Goal: Book appointment/travel/reservation

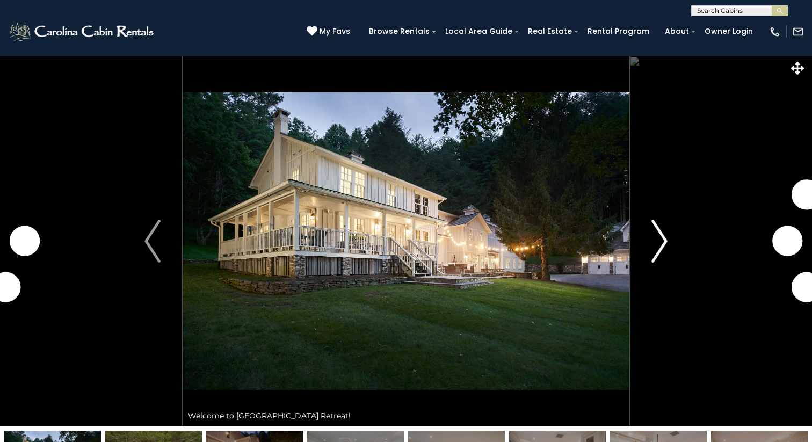
click at [673, 232] on button "Next" at bounding box center [660, 241] width 60 height 371
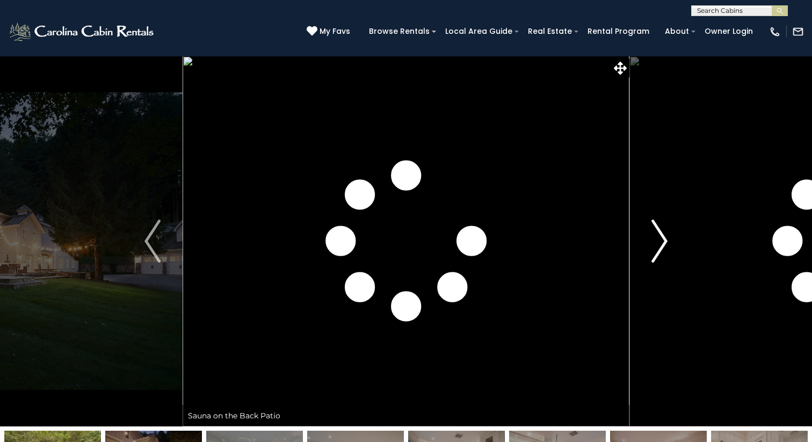
click at [663, 240] on img "Next" at bounding box center [660, 241] width 16 height 43
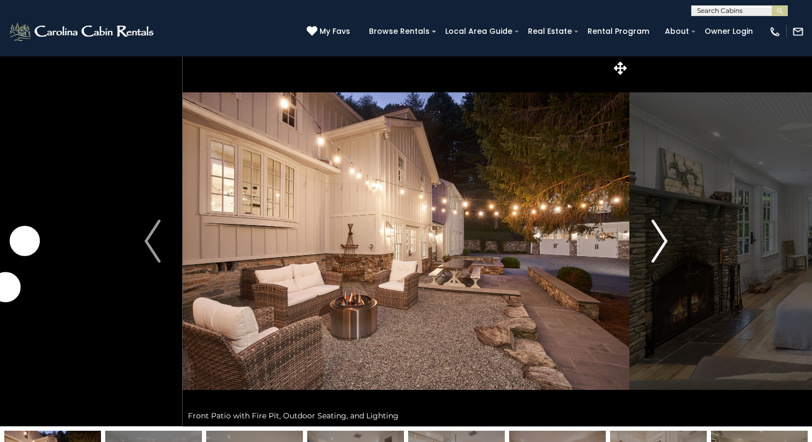
click at [663, 240] on img "Next" at bounding box center [660, 241] width 16 height 43
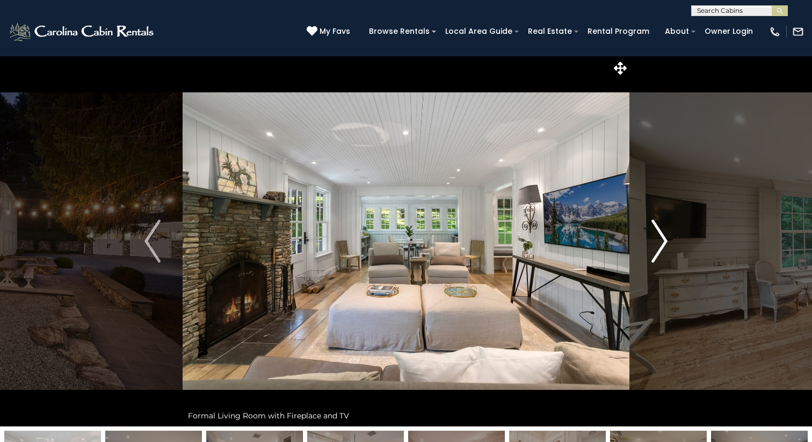
click at [663, 240] on img "Next" at bounding box center [660, 241] width 16 height 43
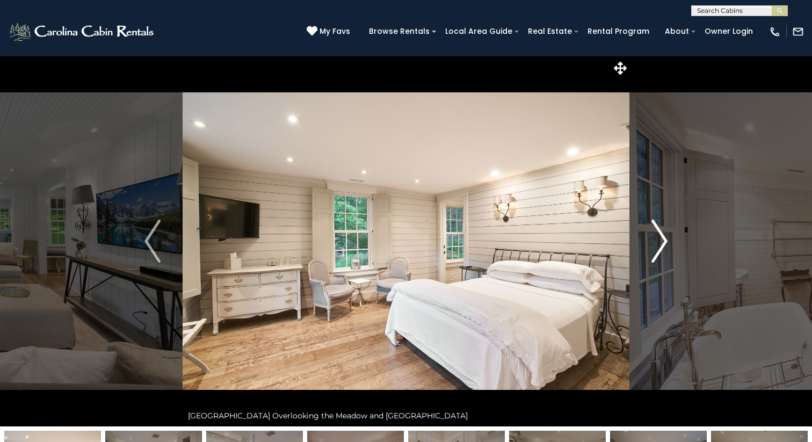
click at [663, 240] on img "Next" at bounding box center [660, 241] width 16 height 43
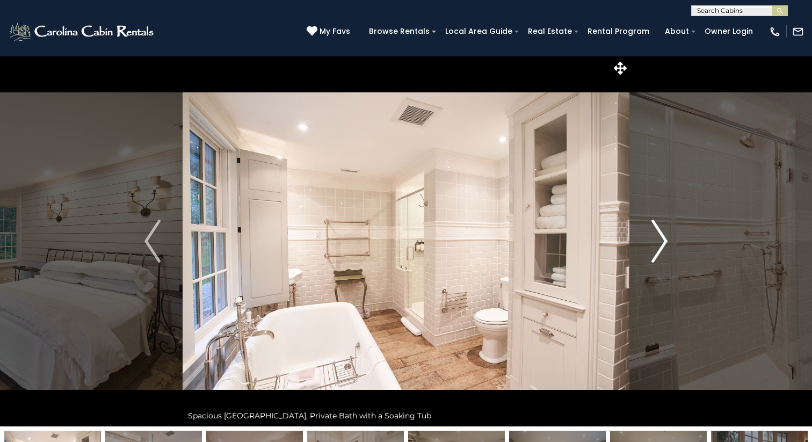
click at [663, 240] on img "Next" at bounding box center [660, 241] width 16 height 43
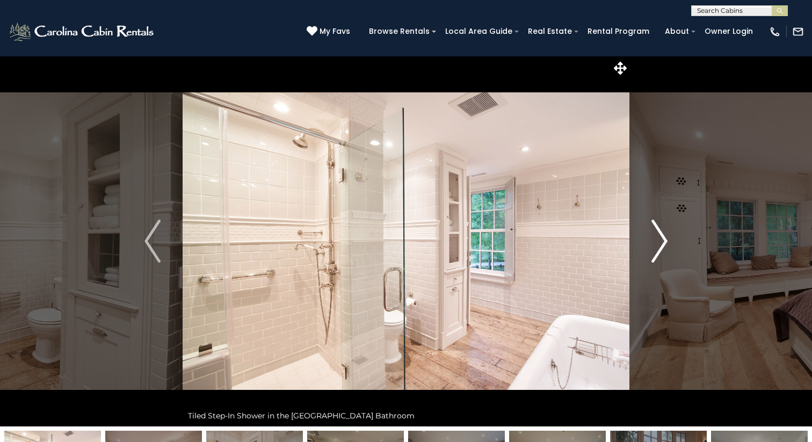
click at [663, 240] on img "Next" at bounding box center [660, 241] width 16 height 43
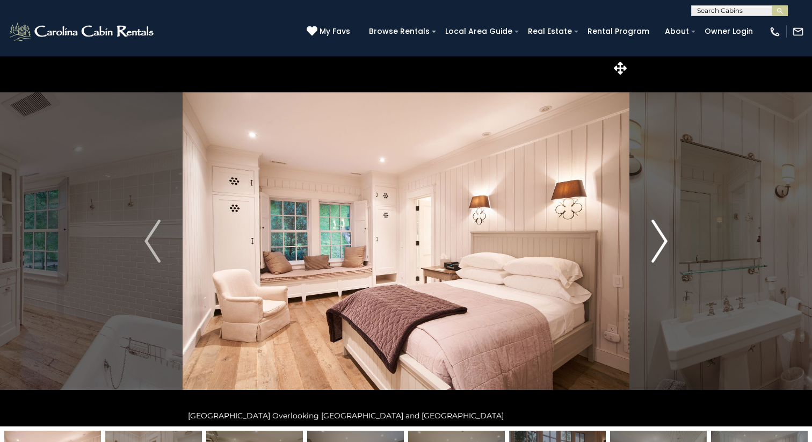
click at [663, 240] on img "Next" at bounding box center [660, 241] width 16 height 43
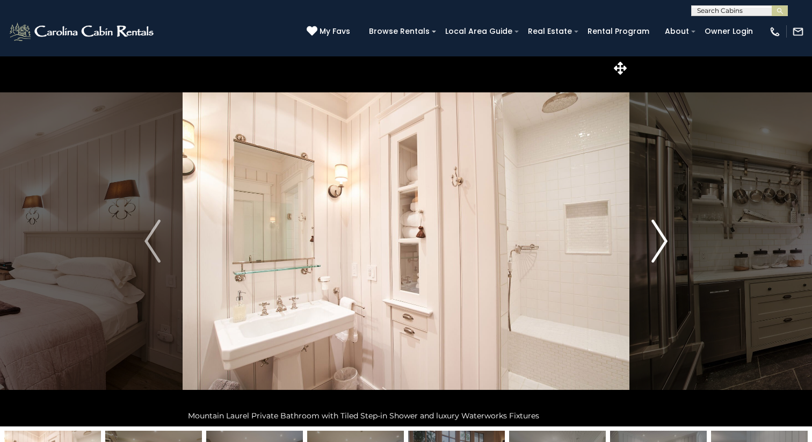
click at [663, 240] on img "Next" at bounding box center [660, 241] width 16 height 43
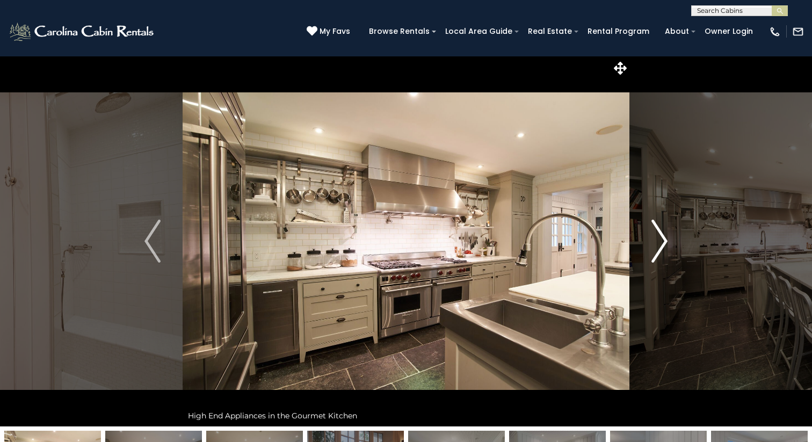
click at [663, 240] on img "Next" at bounding box center [660, 241] width 16 height 43
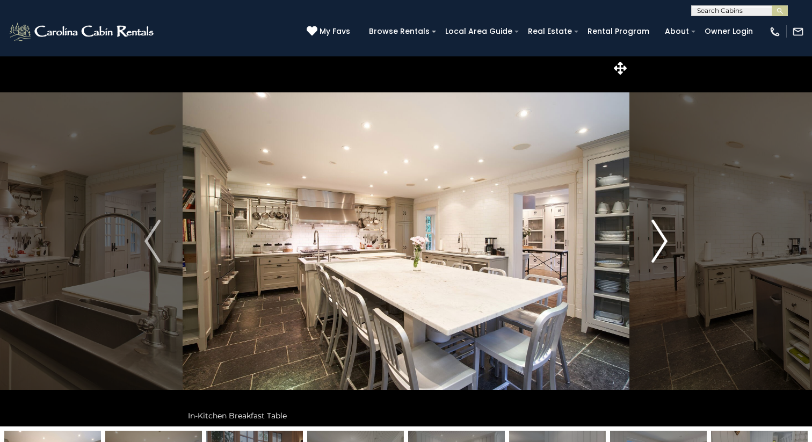
click at [663, 240] on img "Next" at bounding box center [660, 241] width 16 height 43
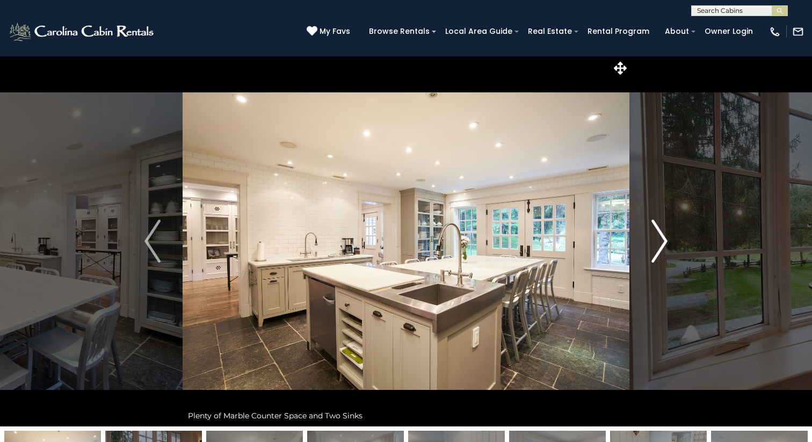
click at [663, 240] on img "Next" at bounding box center [660, 241] width 16 height 43
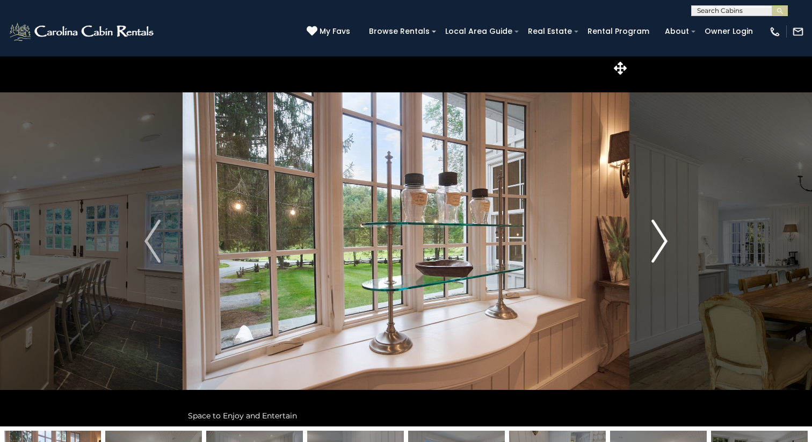
click at [663, 240] on img "Next" at bounding box center [660, 241] width 16 height 43
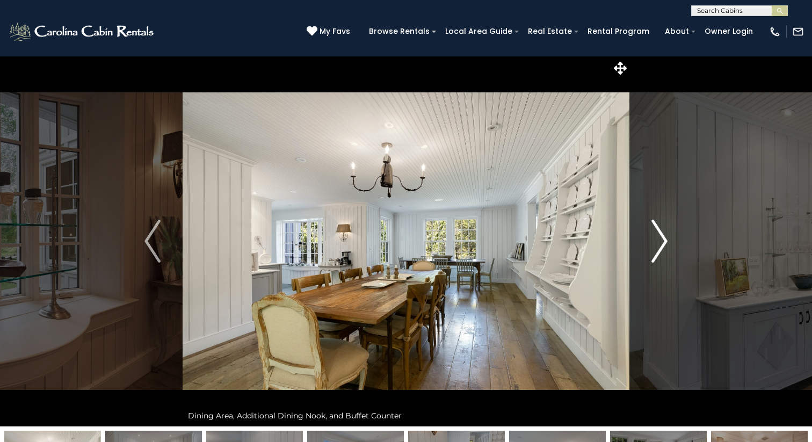
click at [663, 240] on img "Next" at bounding box center [660, 241] width 16 height 43
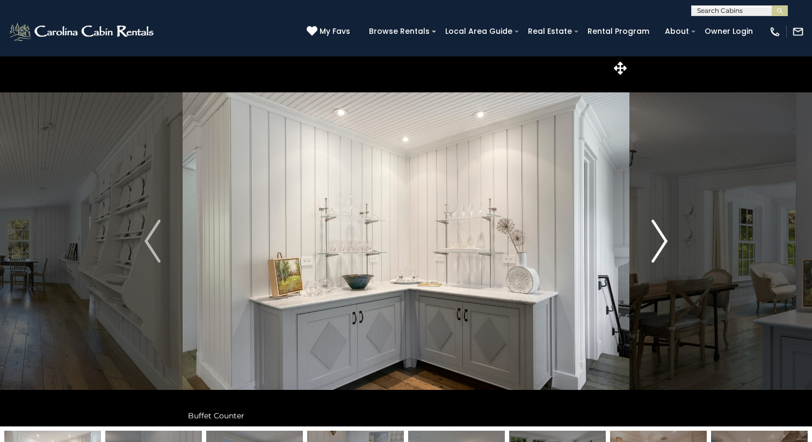
click at [663, 240] on img "Next" at bounding box center [660, 241] width 16 height 43
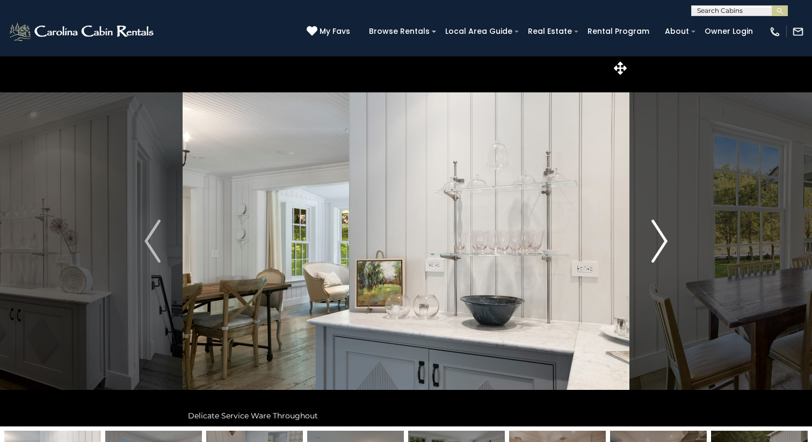
click at [663, 240] on img "Next" at bounding box center [660, 241] width 16 height 43
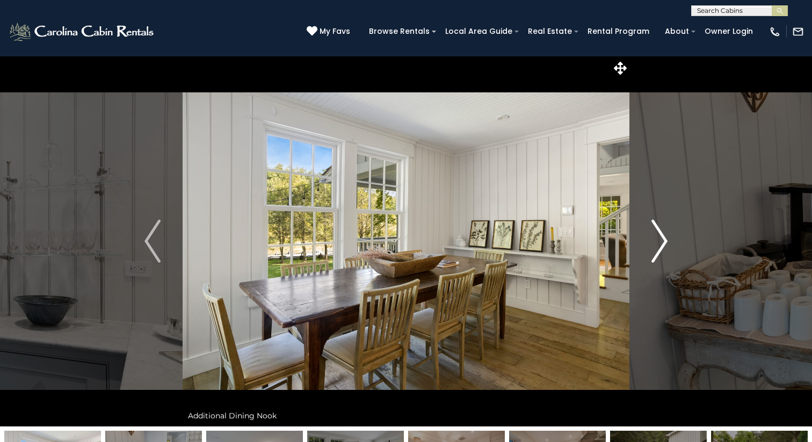
click at [663, 240] on img "Next" at bounding box center [660, 241] width 16 height 43
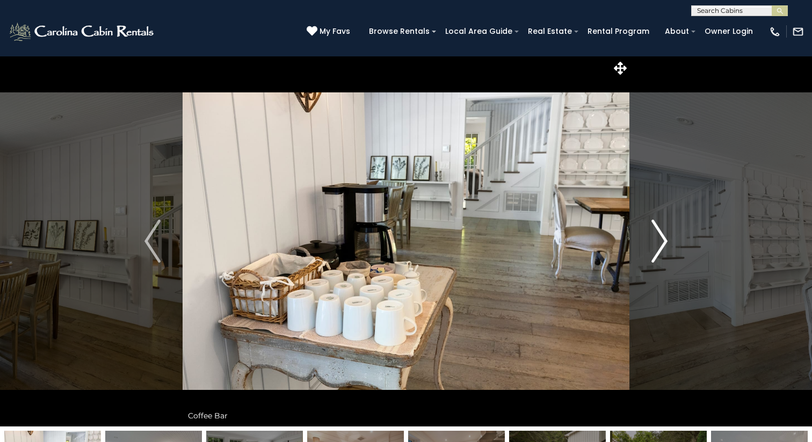
click at [663, 240] on img "Next" at bounding box center [660, 241] width 16 height 43
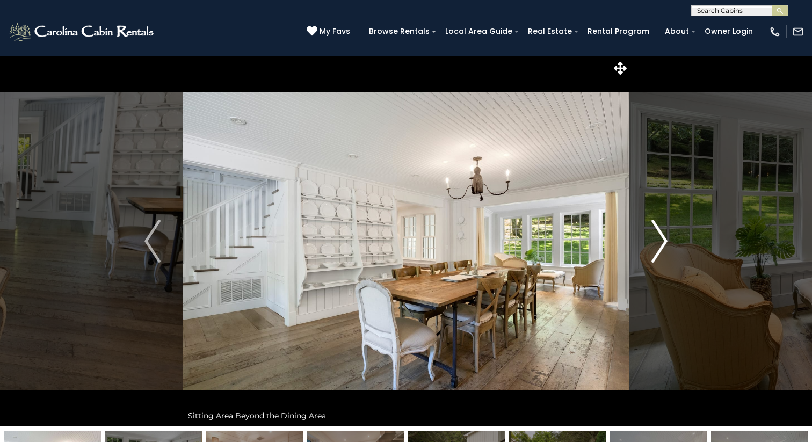
click at [663, 240] on img "Next" at bounding box center [660, 241] width 16 height 43
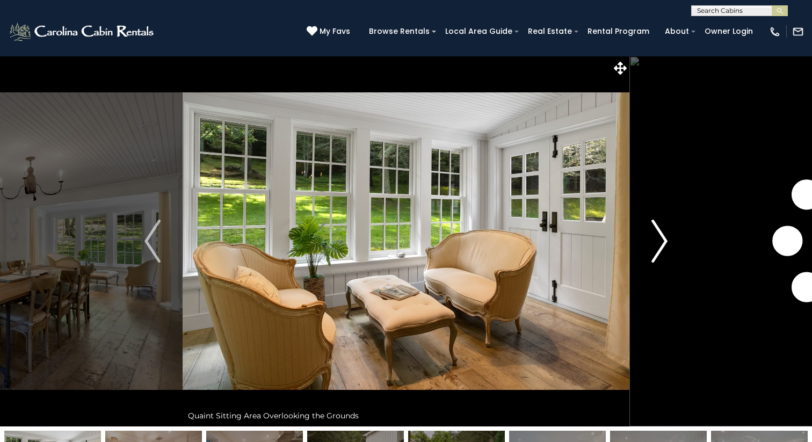
click at [663, 240] on img "Next" at bounding box center [660, 241] width 16 height 43
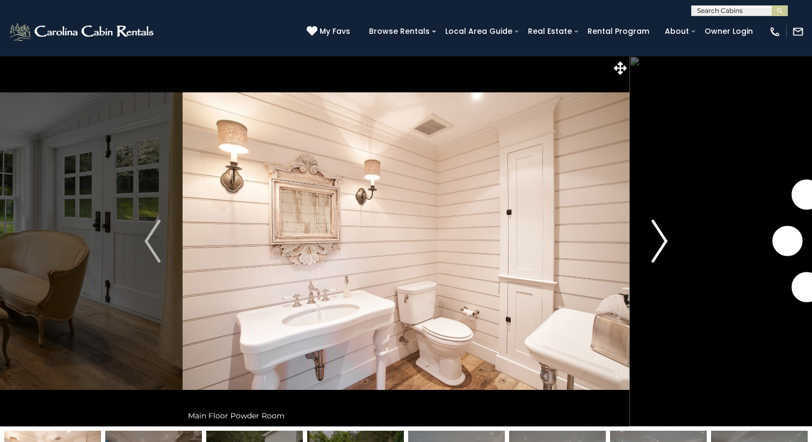
click at [663, 240] on img "Next" at bounding box center [660, 241] width 16 height 43
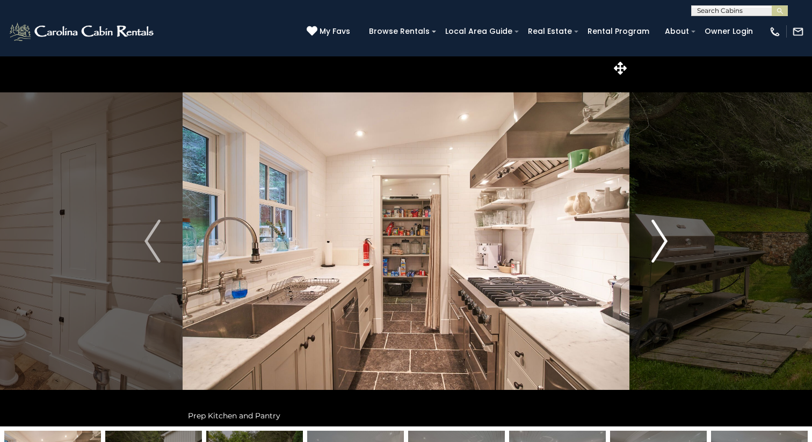
click at [663, 240] on img "Next" at bounding box center [660, 241] width 16 height 43
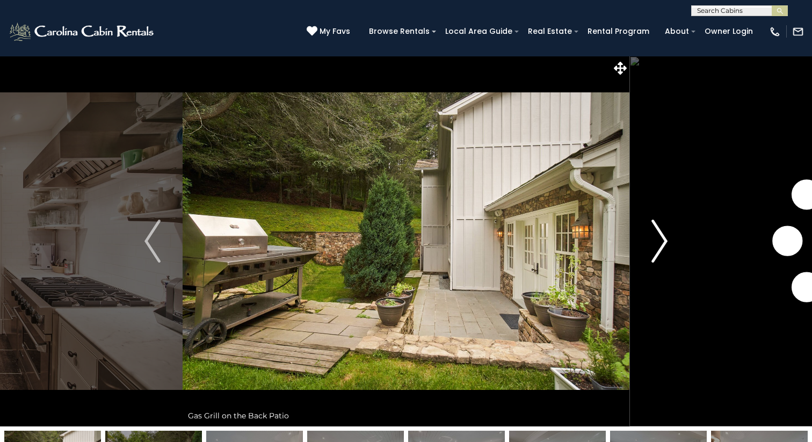
click at [663, 240] on img "Next" at bounding box center [660, 241] width 16 height 43
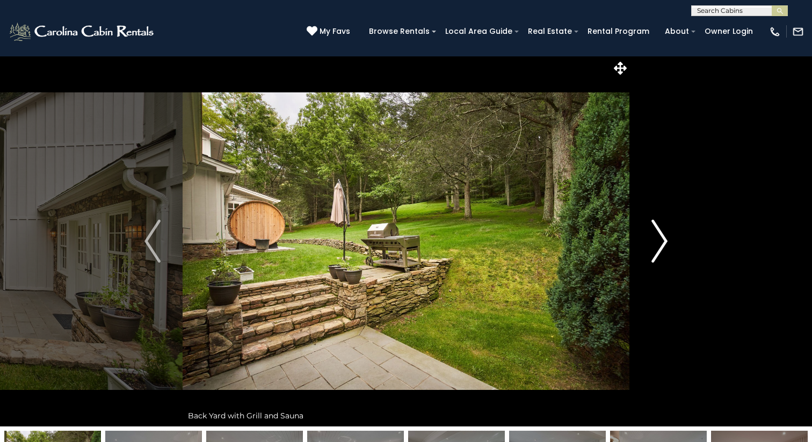
click at [663, 240] on img "Next" at bounding box center [660, 241] width 16 height 43
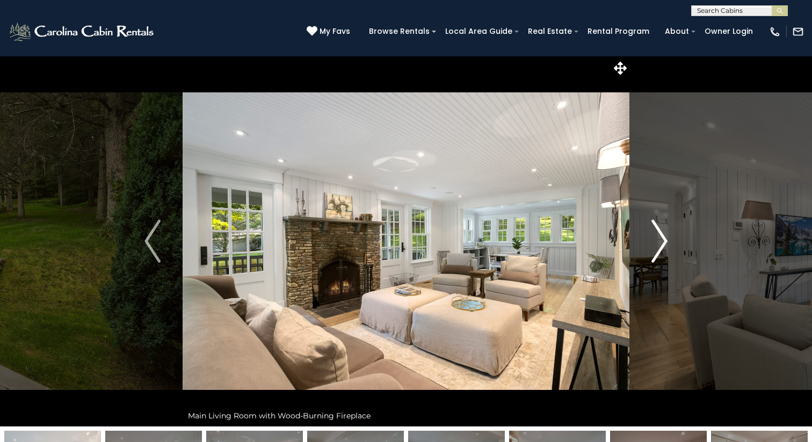
click at [663, 240] on img "Next" at bounding box center [660, 241] width 16 height 43
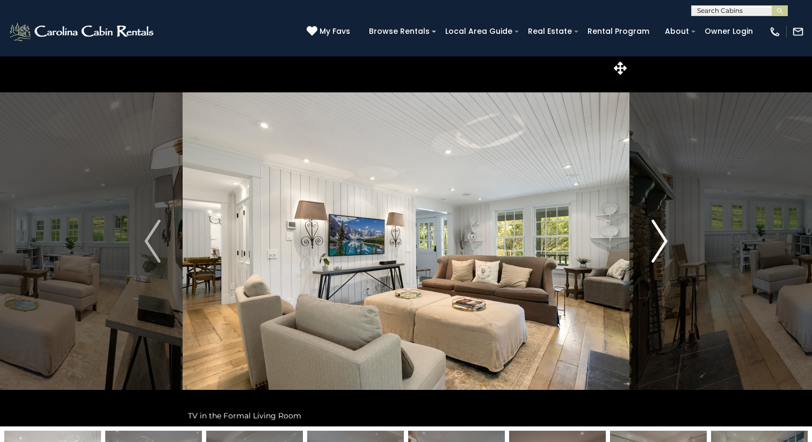
click at [663, 240] on img "Next" at bounding box center [660, 241] width 16 height 43
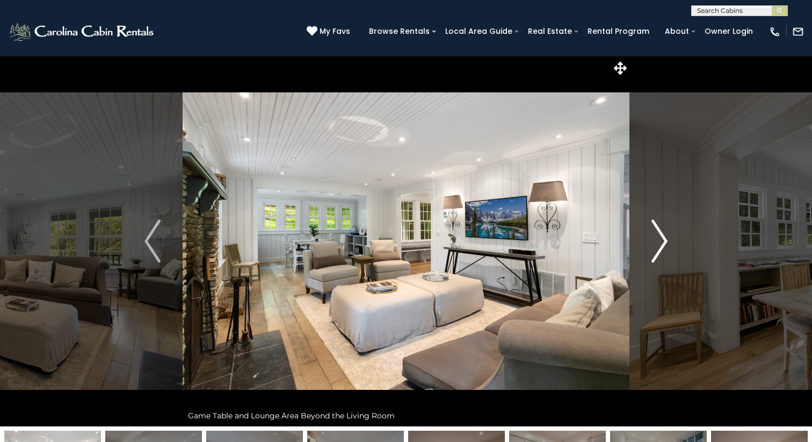
click at [663, 240] on img "Next" at bounding box center [660, 241] width 16 height 43
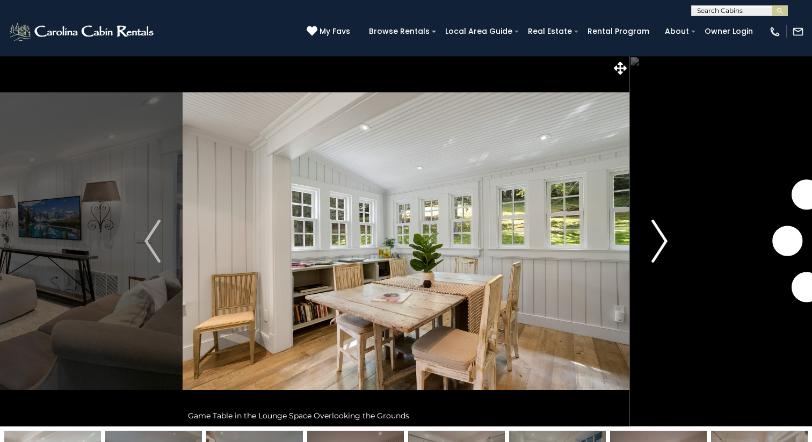
click at [663, 240] on img "Next" at bounding box center [660, 241] width 16 height 43
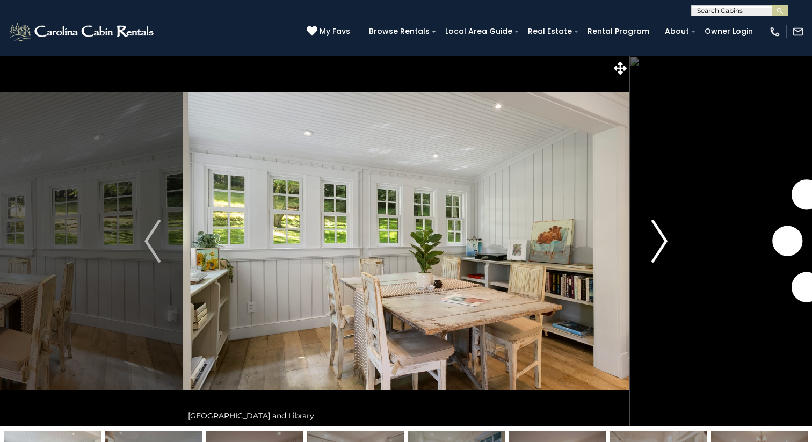
click at [663, 240] on img "Next" at bounding box center [660, 241] width 16 height 43
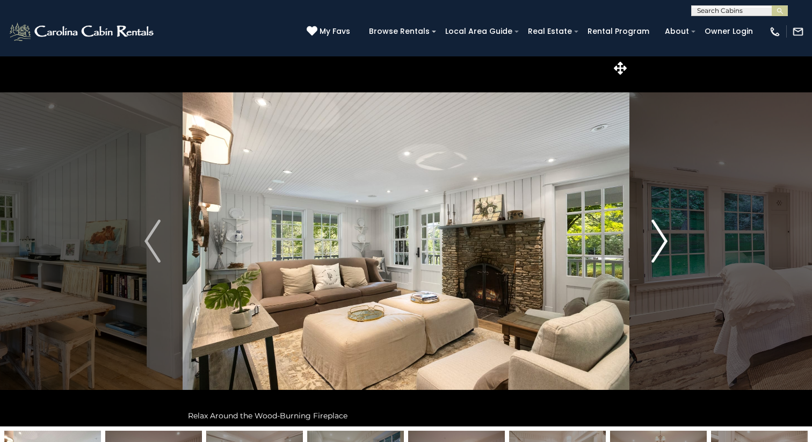
click at [663, 240] on img "Next" at bounding box center [660, 241] width 16 height 43
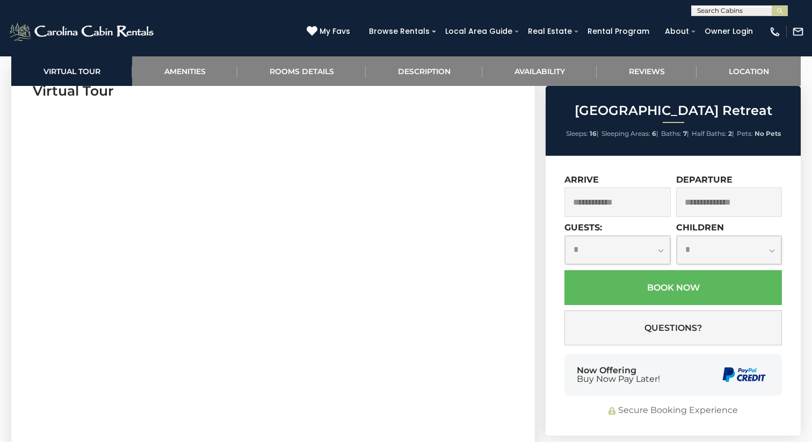
scroll to position [554, 0]
click at [646, 205] on input "text" at bounding box center [618, 203] width 106 height 30
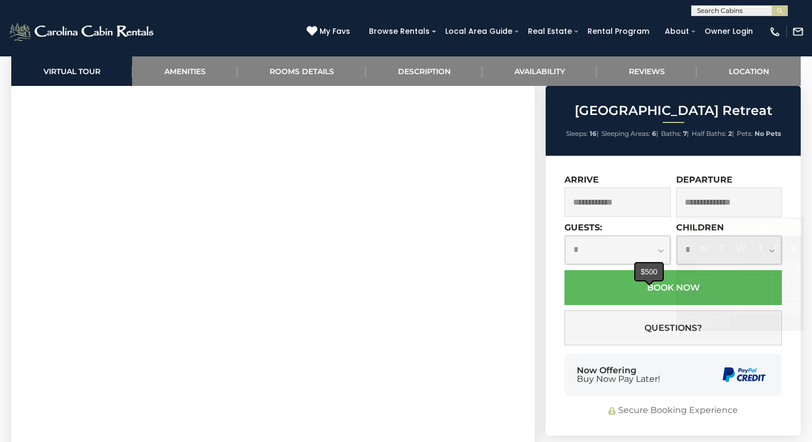
click at [652, 283] on span at bounding box center [649, 282] width 9 height 4
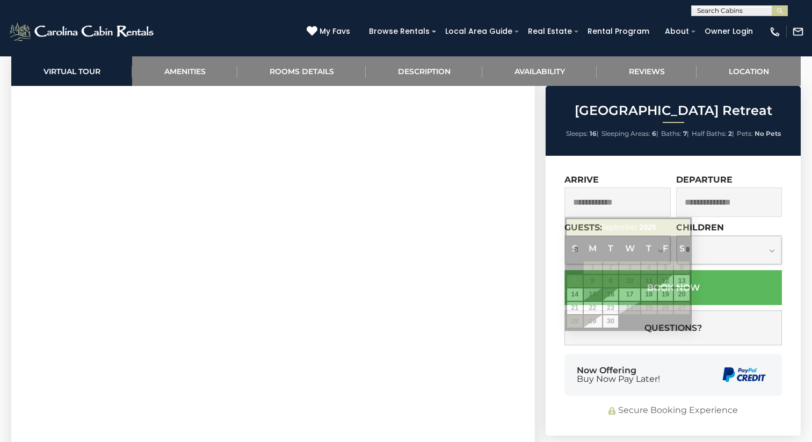
click at [619, 199] on input "text" at bounding box center [618, 203] width 106 height 30
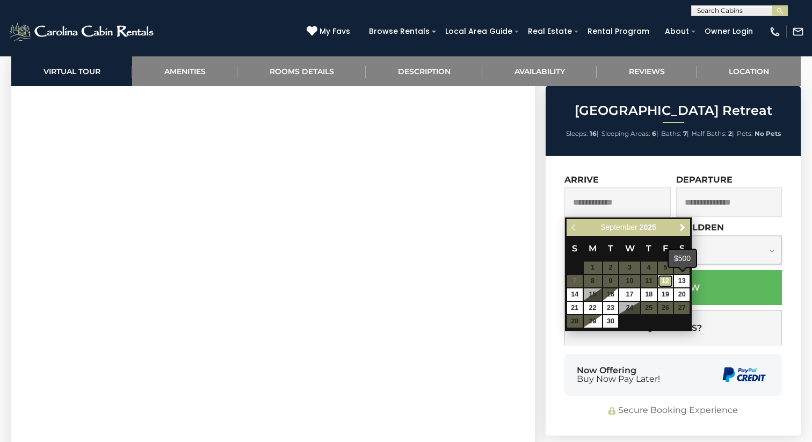
click at [670, 286] on link "12" at bounding box center [666, 281] width 16 height 12
type input "**********"
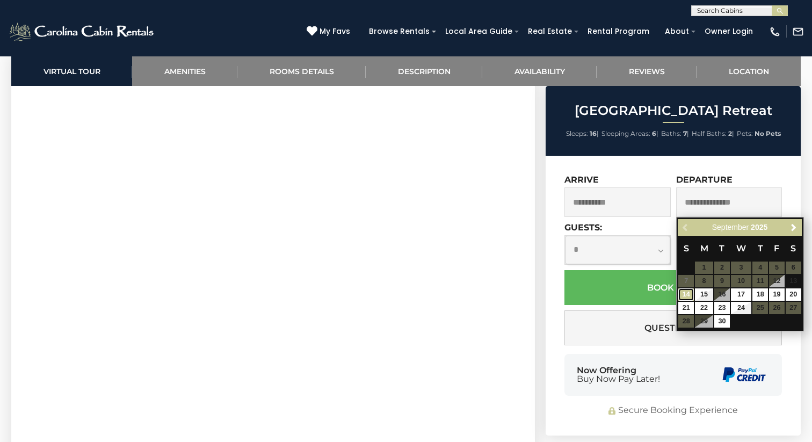
click at [688, 294] on link "14" at bounding box center [687, 295] width 16 height 12
type input "**********"
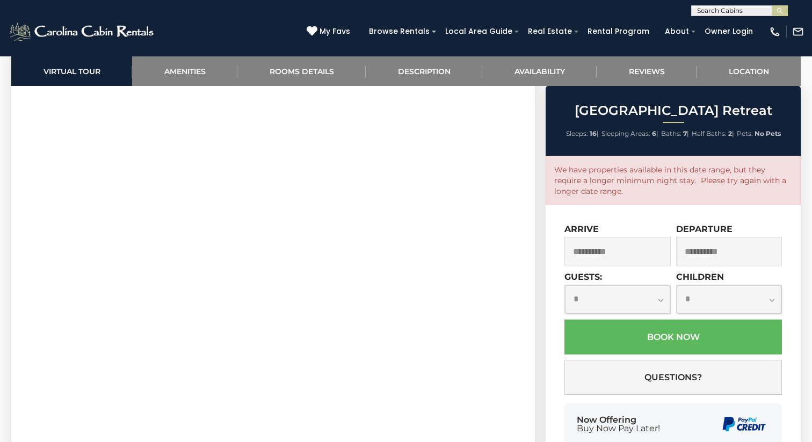
click at [630, 247] on input "**********" at bounding box center [618, 252] width 106 height 30
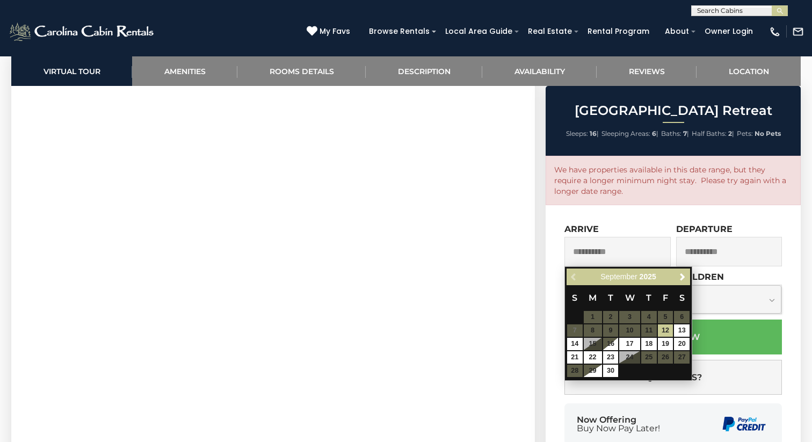
click at [635, 212] on div "**********" at bounding box center [673, 345] width 255 height 280
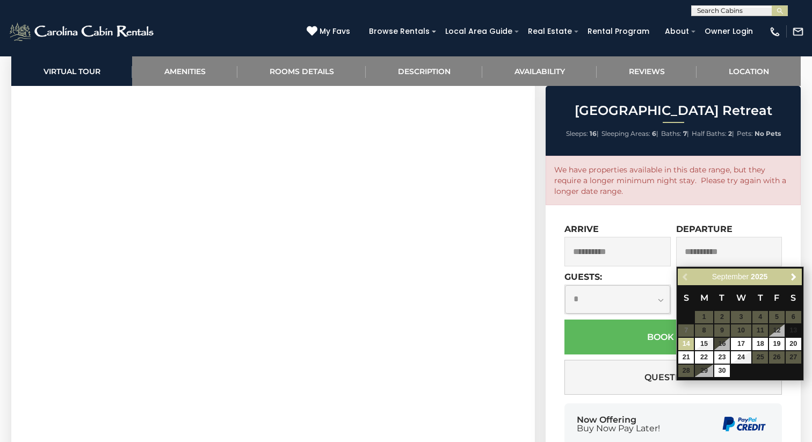
click at [524, 280] on section "Virtual Tour" at bounding box center [273, 348] width 524 height 588
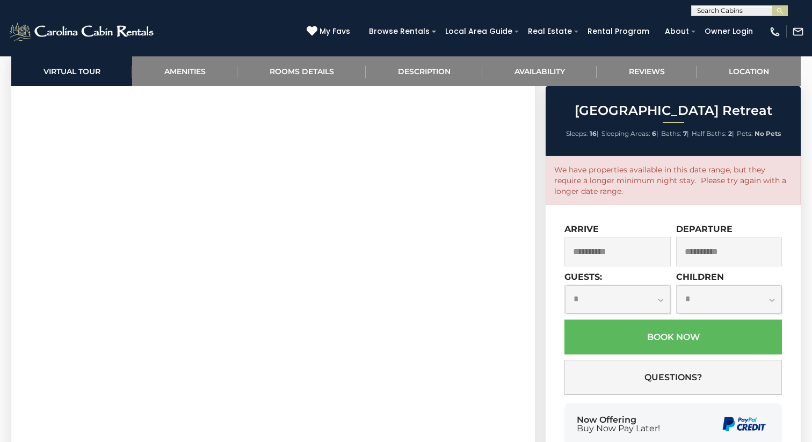
click at [654, 296] on select "**********" at bounding box center [617, 299] width 105 height 28
select select "*"
click at [565, 285] on select "**********" at bounding box center [617, 299] width 105 height 28
